Goal: Information Seeking & Learning: Learn about a topic

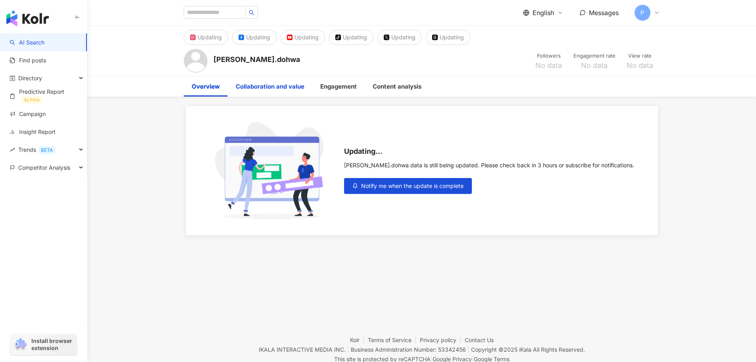
click at [284, 89] on div "Collaboration and value" at bounding box center [270, 87] width 69 height 10
click at [202, 86] on div "Overview" at bounding box center [206, 87] width 28 height 10
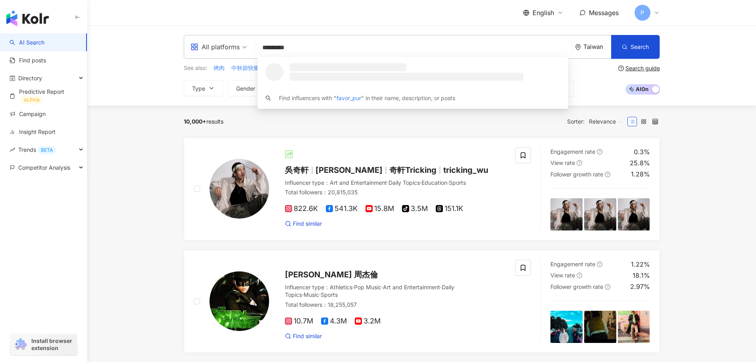
type input "**********"
click at [322, 64] on span "혜정" at bounding box center [408, 67] width 242 height 8
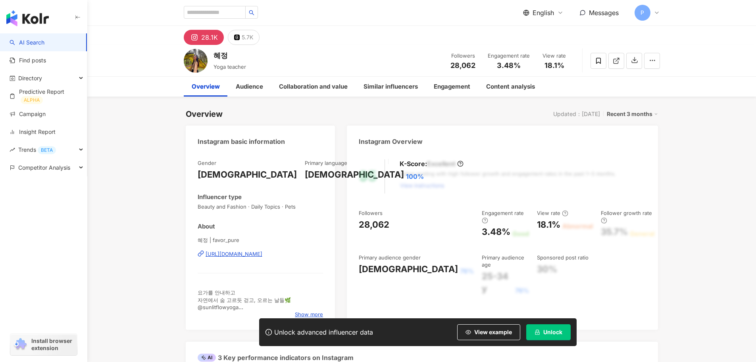
click at [543, 332] on button "Unlock" at bounding box center [548, 332] width 44 height 16
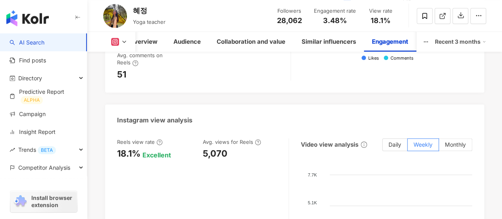
scroll to position [1786, 0]
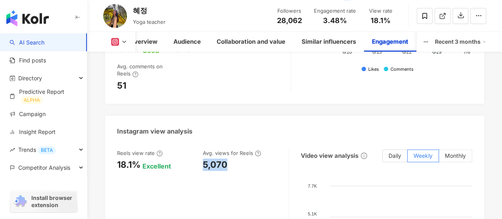
drag, startPoint x: 205, startPoint y: 164, endPoint x: 237, endPoint y: 161, distance: 32.7
click at [237, 161] on div "5,070" at bounding box center [242, 164] width 78 height 12
click at [219, 164] on div "5,070" at bounding box center [215, 164] width 25 height 12
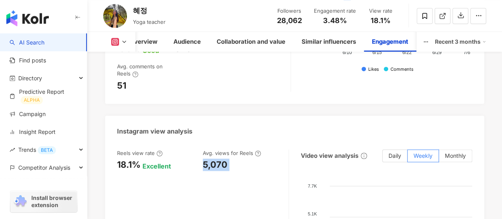
click at [219, 164] on div "5,070" at bounding box center [215, 164] width 25 height 12
click at [219, 165] on div "5,070" at bounding box center [215, 164] width 25 height 12
click at [219, 167] on div "5,070" at bounding box center [215, 164] width 25 height 12
click at [219, 168] on div "5,070" at bounding box center [215, 164] width 25 height 12
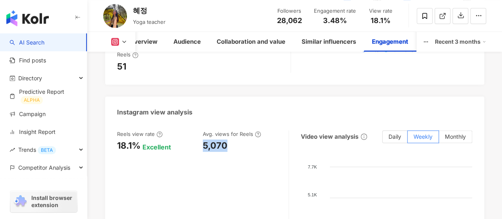
scroll to position [1865, 0]
